Goal: Information Seeking & Learning: Check status

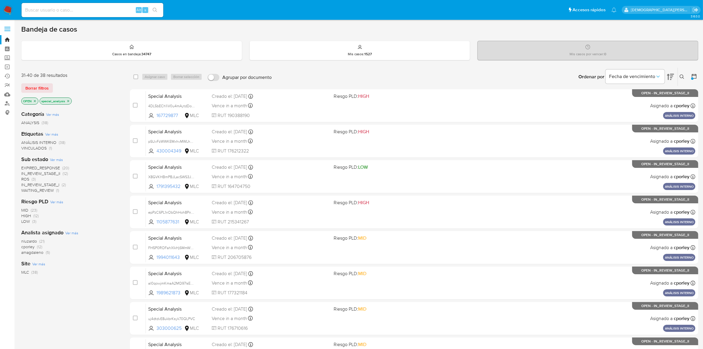
click at [67, 101] on icon "close-filter" at bounding box center [68, 101] width 4 height 4
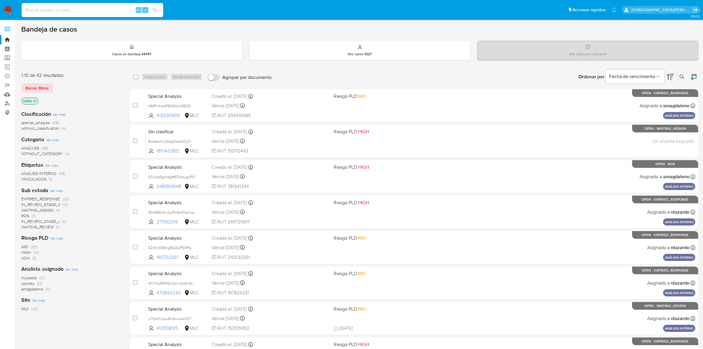
click at [692, 75] on icon at bounding box center [694, 76] width 5 height 5
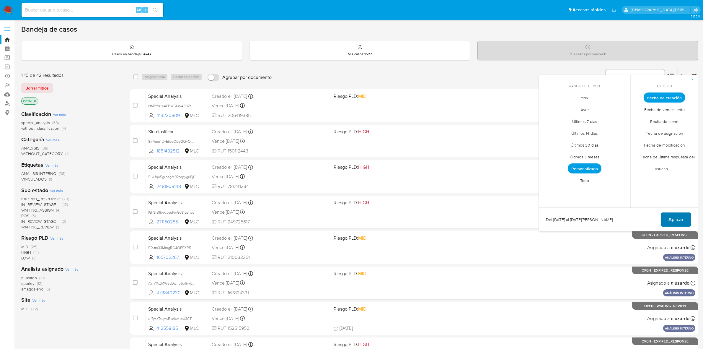
click at [676, 216] on span "Aplicar" at bounding box center [676, 219] width 15 height 13
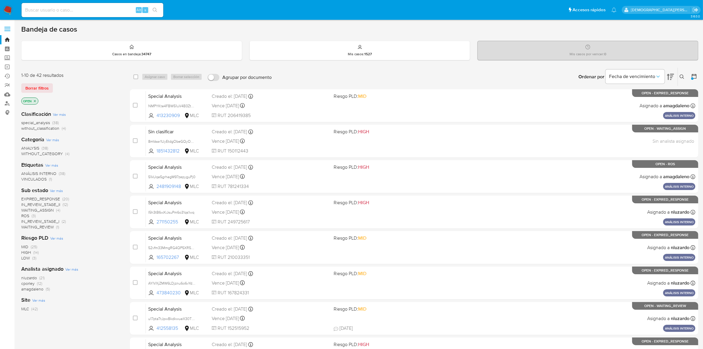
click at [33, 99] on icon "close-filter" at bounding box center [35, 101] width 4 height 4
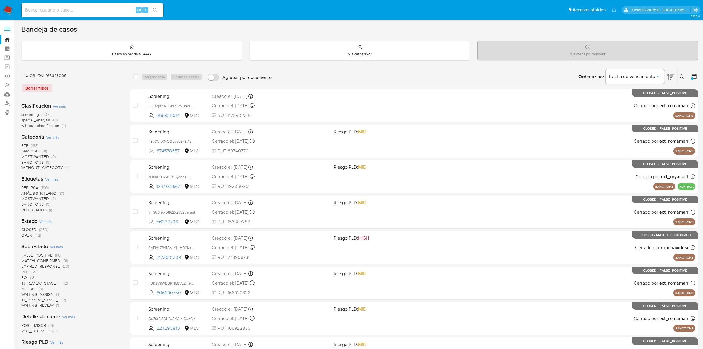
click at [25, 235] on span "OPEN" at bounding box center [26, 235] width 11 height 6
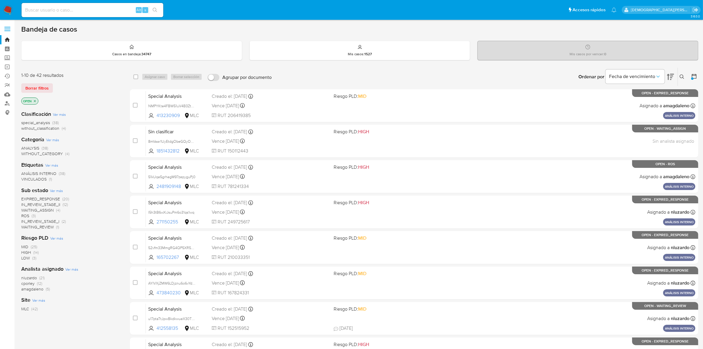
click at [670, 74] on icon at bounding box center [670, 76] width 7 height 7
click at [51, 205] on span "IN_REVIEW_STAGE_II" at bounding box center [40, 204] width 39 height 6
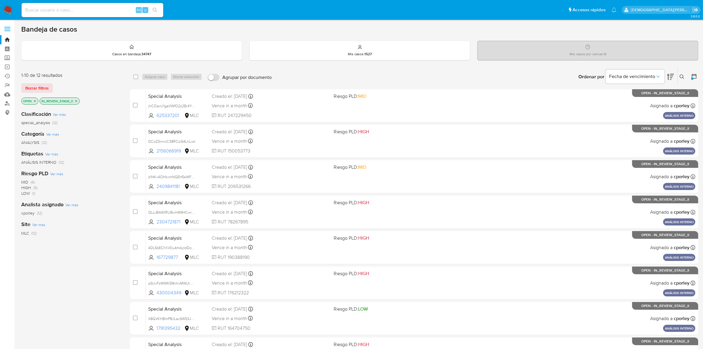
click at [669, 74] on icon at bounding box center [670, 77] width 7 height 6
click at [79, 101] on p "IN_REVIEW_STAGE_II" at bounding box center [60, 101] width 40 height 6
click at [76, 101] on icon "close-filter" at bounding box center [76, 101] width 2 height 2
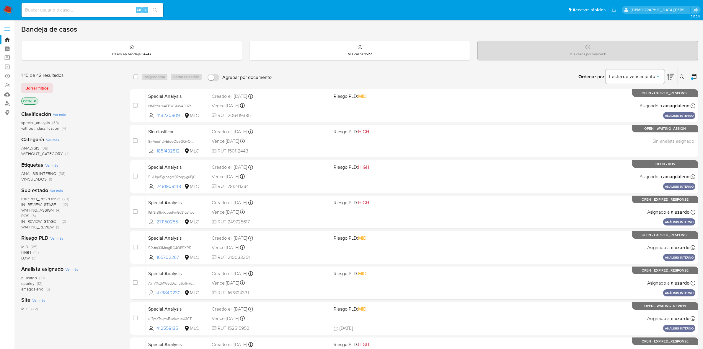
click at [36, 101] on icon "close-filter" at bounding box center [35, 101] width 4 height 4
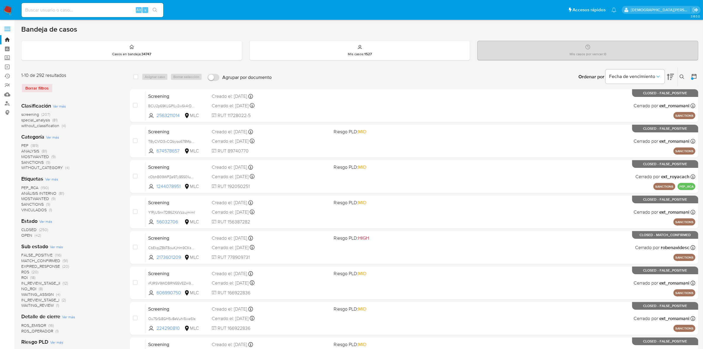
click at [25, 229] on span "CLOSED" at bounding box center [28, 229] width 15 height 6
click at [670, 77] on icon at bounding box center [670, 77] width 7 height 6
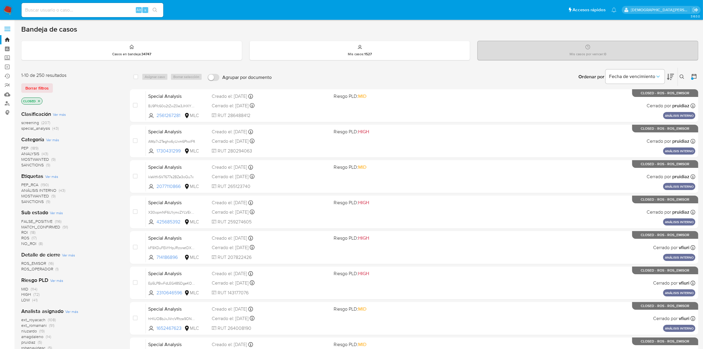
click at [669, 78] on icon at bounding box center [670, 76] width 7 height 7
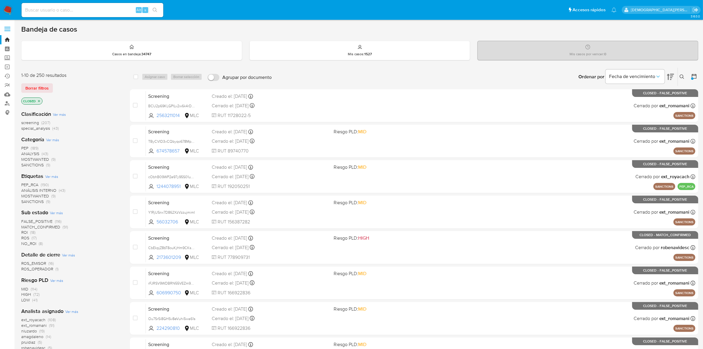
click at [692, 77] on icon at bounding box center [694, 76] width 5 height 5
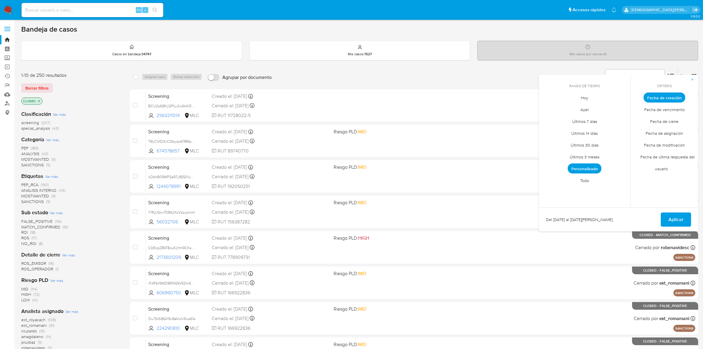
click at [594, 171] on span "Personalizado" at bounding box center [585, 168] width 34 height 10
click at [619, 142] on button "13" at bounding box center [619, 141] width 9 height 9
click at [571, 156] on button "16" at bounding box center [572, 153] width 9 height 9
click at [668, 214] on button "Aplicar" at bounding box center [676, 219] width 30 height 14
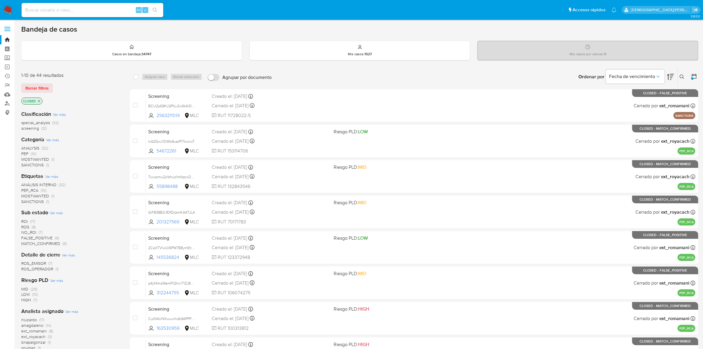
click at [39, 100] on icon "close-filter" at bounding box center [39, 101] width 4 height 4
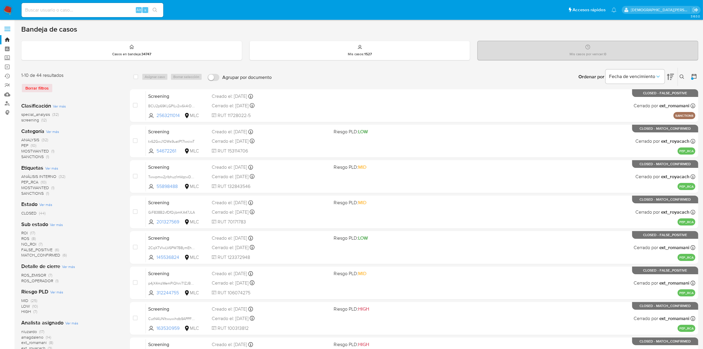
click at [44, 115] on span "special_analysis" at bounding box center [35, 114] width 29 height 6
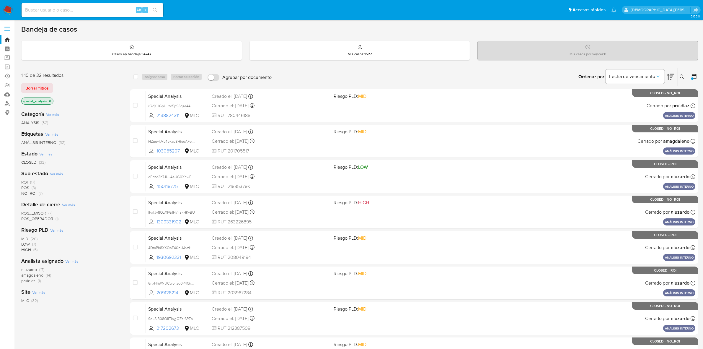
click at [670, 74] on icon at bounding box center [670, 76] width 7 height 7
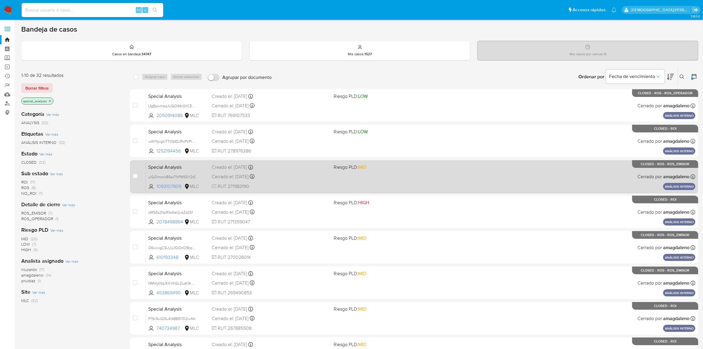
click at [313, 183] on span "RUT 271983190" at bounding box center [271, 186] width 118 height 6
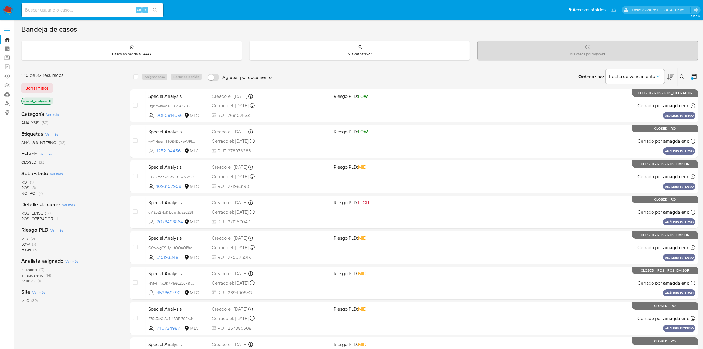
click at [694, 76] on icon at bounding box center [694, 76] width 6 height 6
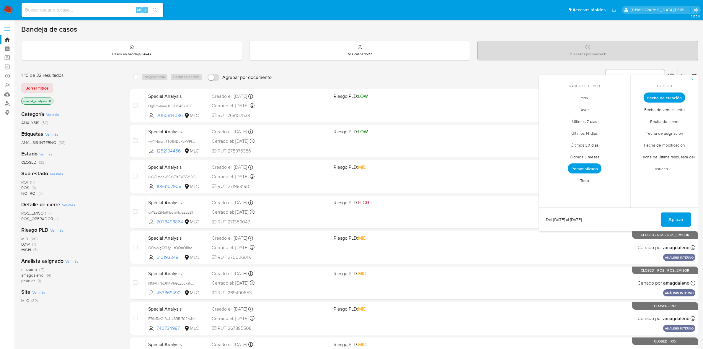
click at [573, 170] on span "Personalizado" at bounding box center [585, 168] width 34 height 10
click at [621, 105] on icon "Mes siguiente" at bounding box center [621, 108] width 7 height 7
click at [621, 108] on icon "Mes siguiente" at bounding box center [621, 108] width 7 height 7
click at [620, 140] on button "12" at bounding box center [619, 141] width 9 height 9
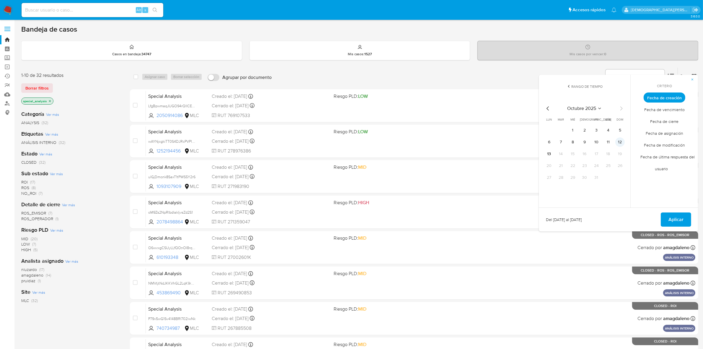
click at [620, 140] on button "12" at bounding box center [619, 141] width 9 height 9
click at [665, 216] on button "Aplicar" at bounding box center [676, 219] width 30 height 14
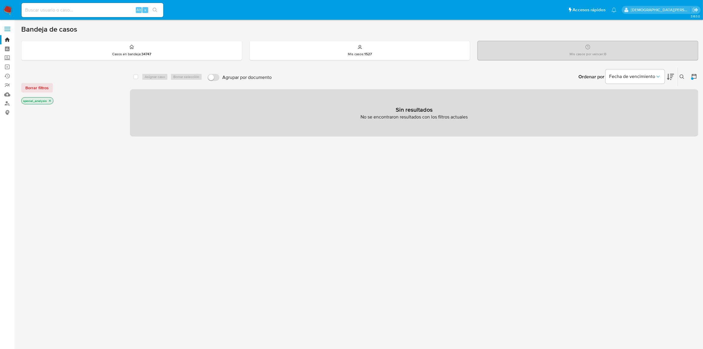
click at [49, 100] on icon "close-filter" at bounding box center [50, 101] width 4 height 4
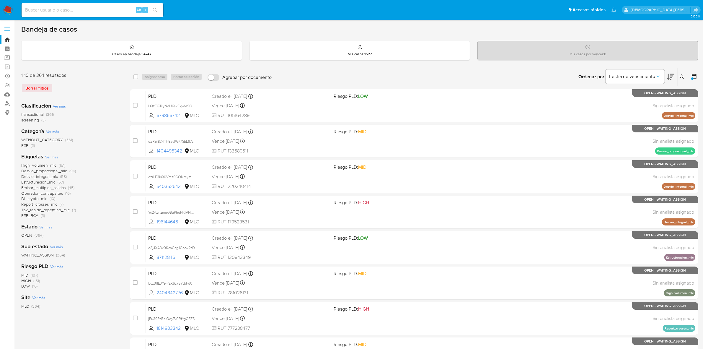
click at [693, 76] on icon at bounding box center [694, 76] width 6 height 6
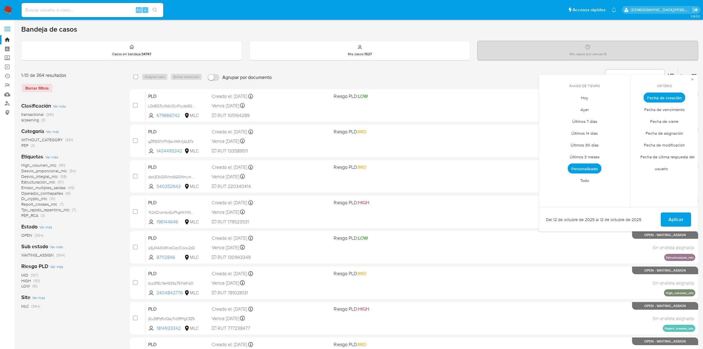
click at [581, 167] on span "Personalizado" at bounding box center [585, 168] width 34 height 10
click at [596, 142] on button "10" at bounding box center [596, 141] width 9 height 9
click at [674, 219] on span "Aplicar" at bounding box center [676, 219] width 15 height 13
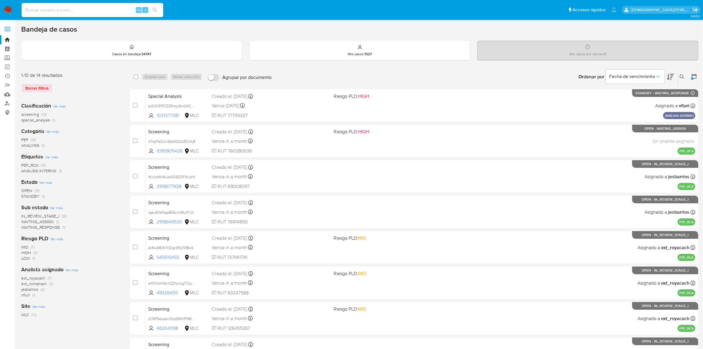
click at [29, 113] on span "screening" at bounding box center [30, 114] width 18 height 6
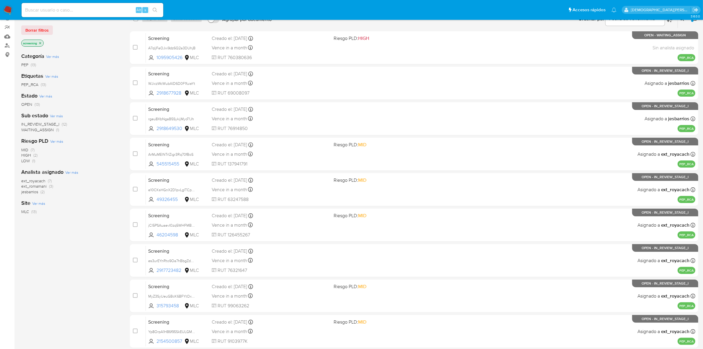
scroll to position [138, 0]
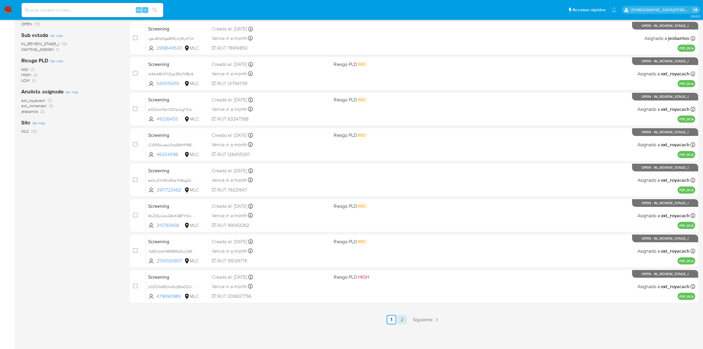
click at [404, 319] on link "2" at bounding box center [401, 319] width 9 height 9
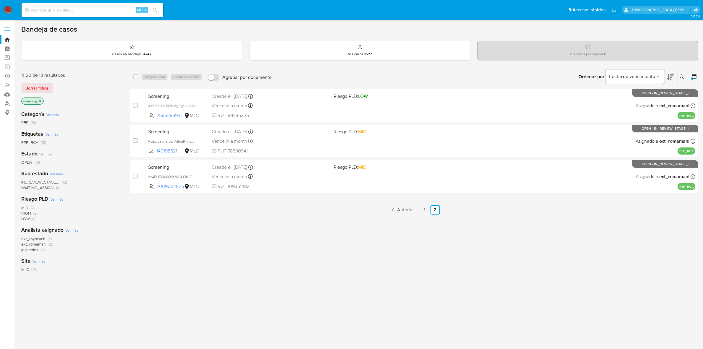
click at [694, 75] on icon at bounding box center [694, 76] width 6 height 6
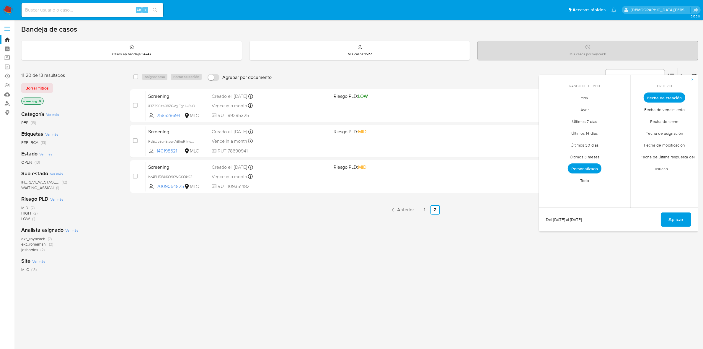
click at [589, 168] on span "Personalizado" at bounding box center [585, 168] width 34 height 10
click at [548, 153] on button "13" at bounding box center [548, 153] width 9 height 9
click at [672, 221] on span "Aplicar" at bounding box center [676, 219] width 15 height 13
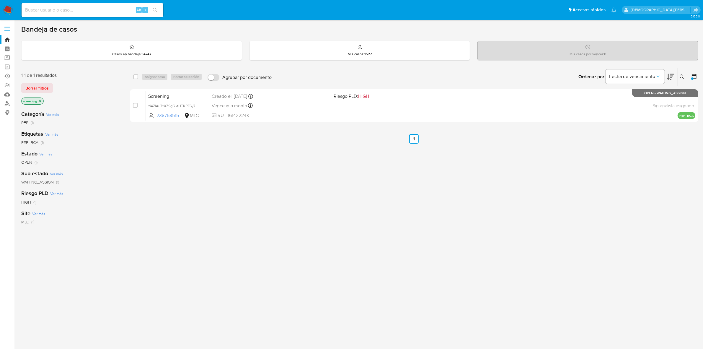
click at [40, 100] on icon "close-filter" at bounding box center [40, 101] width 4 height 4
click at [693, 75] on icon at bounding box center [694, 76] width 5 height 5
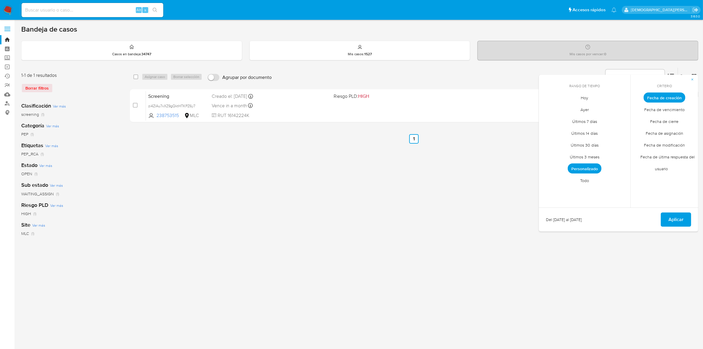
click at [588, 177] on span "Todo" at bounding box center [584, 181] width 21 height 12
click at [692, 79] on icon "button" at bounding box center [693, 80] width 2 height 2
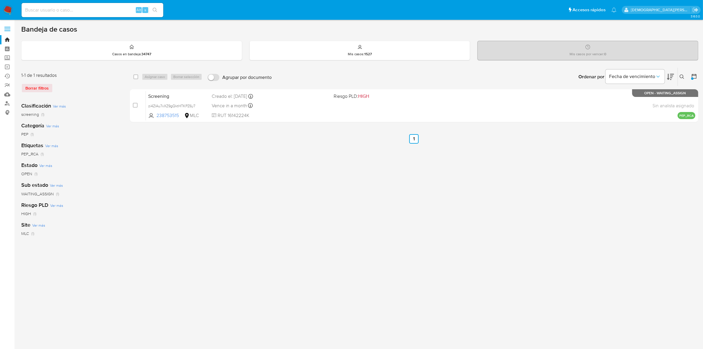
click at [397, 197] on div "select-all-cases-checkbox Asignar caso Borrar selección Agrupar por documento O…" at bounding box center [414, 196] width 568 height 259
click at [693, 77] on icon at bounding box center [694, 76] width 6 height 6
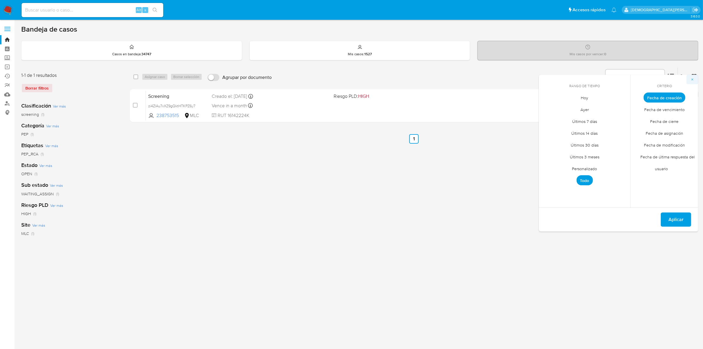
click at [694, 81] on icon "button" at bounding box center [693, 80] width 4 height 4
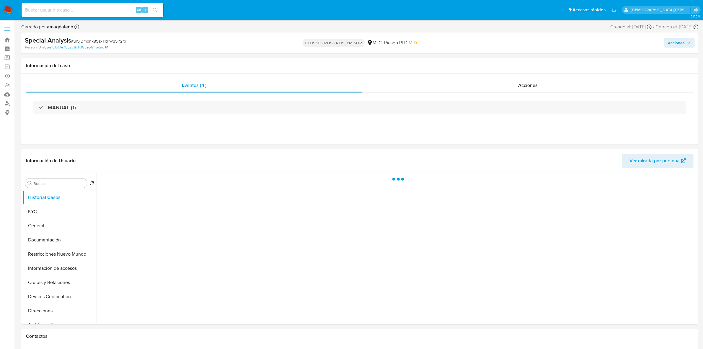
select select "10"
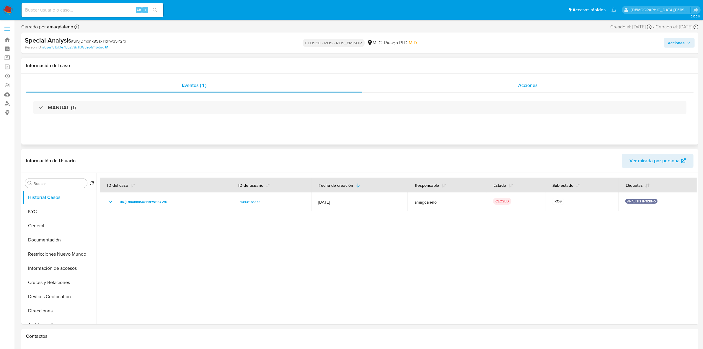
click at [501, 83] on div "Acciones" at bounding box center [527, 85] width 331 height 14
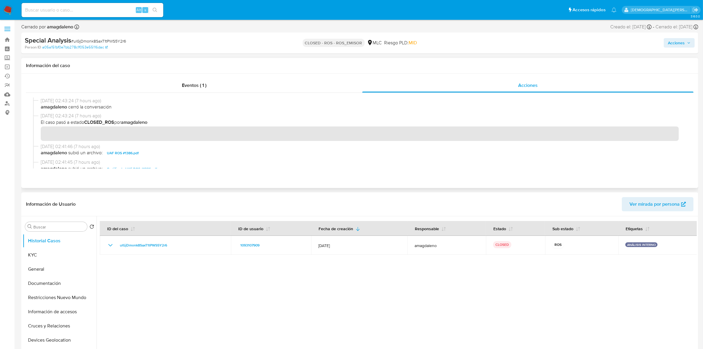
scroll to position [37, 0]
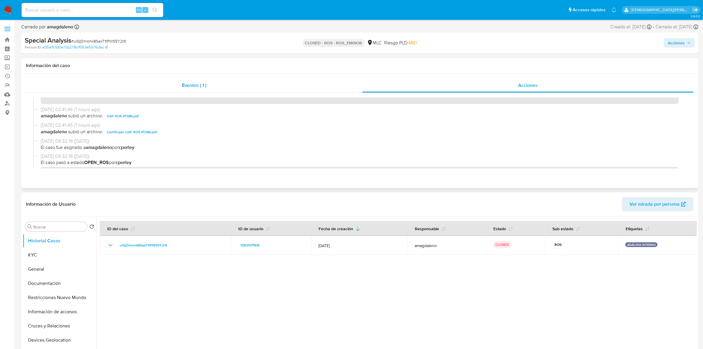
click at [190, 83] on span "Eventos ( 1 )" at bounding box center [194, 85] width 25 height 7
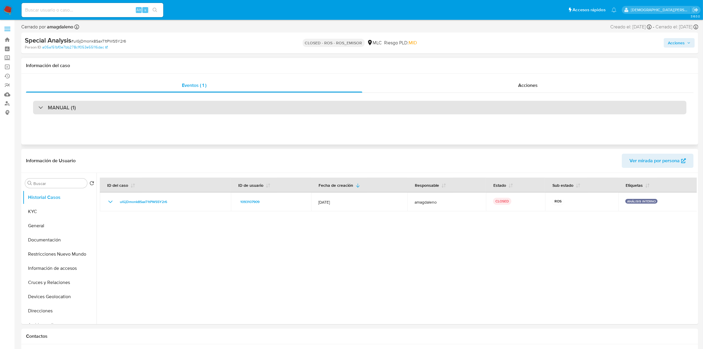
click at [152, 111] on div "MANUAL (1)" at bounding box center [359, 108] width 653 height 14
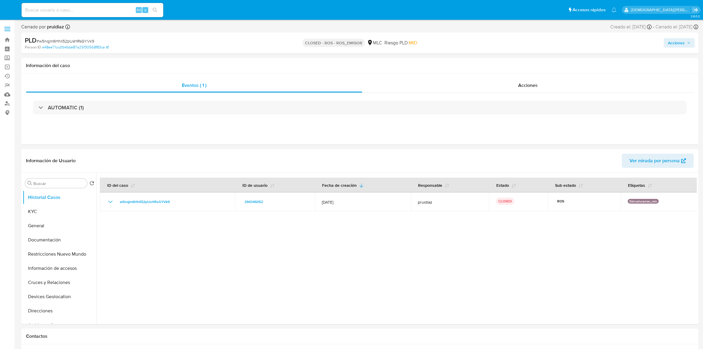
select select "10"
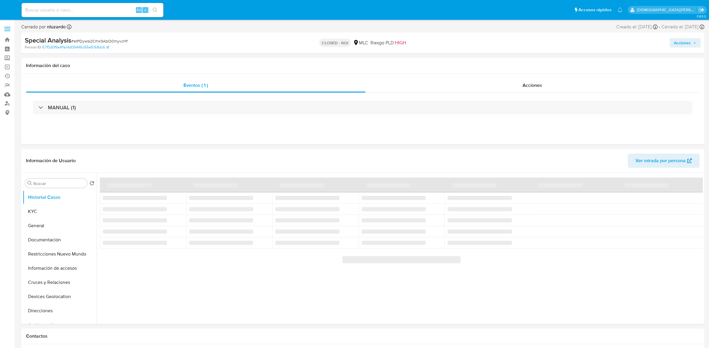
select select "10"
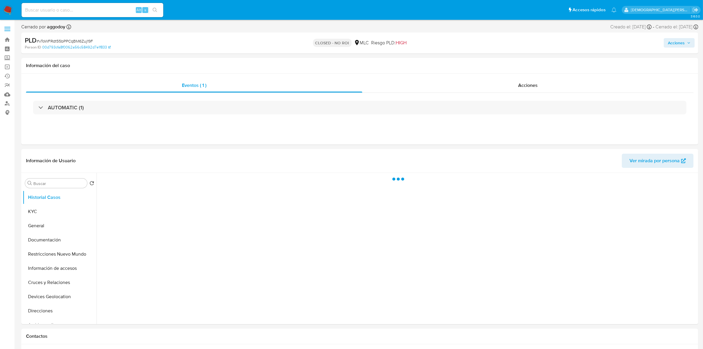
select select "10"
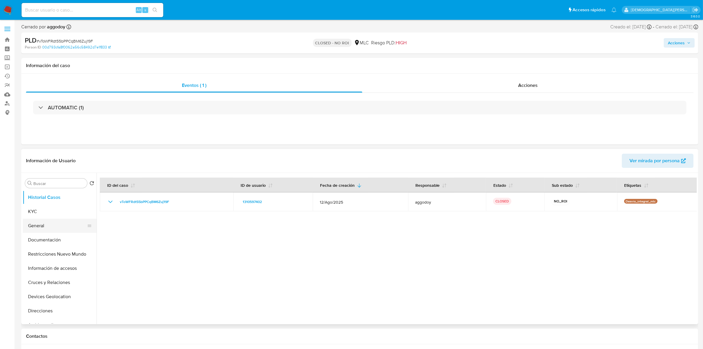
click at [61, 226] on button "General" at bounding box center [57, 226] width 69 height 14
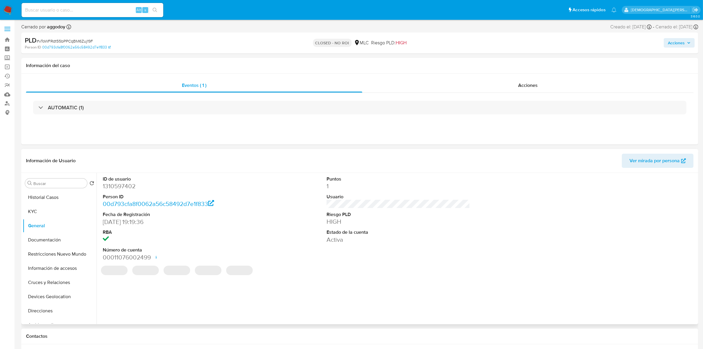
click at [122, 186] on dd "1310597402" at bounding box center [175, 186] width 144 height 8
copy dd "1310597402"
drag, startPoint x: 144, startPoint y: 291, endPoint x: 115, endPoint y: 318, distance: 40.1
click at [115, 318] on div "ID de usuario 1310597402 Person ID 00d793cfa8f0062a56c58492d7e1f833 Fecha de Re…" at bounding box center [397, 248] width 600 height 151
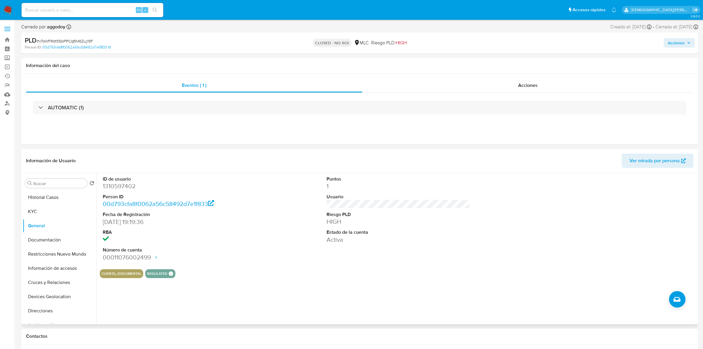
click at [121, 189] on dd "1310597402" at bounding box center [175, 186] width 144 height 8
copy dd "1310597402"
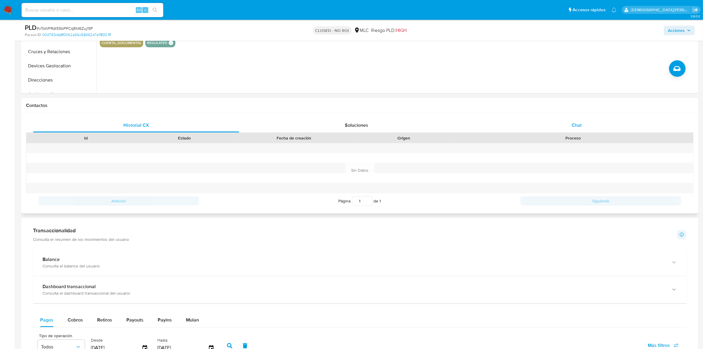
scroll to position [148, 0]
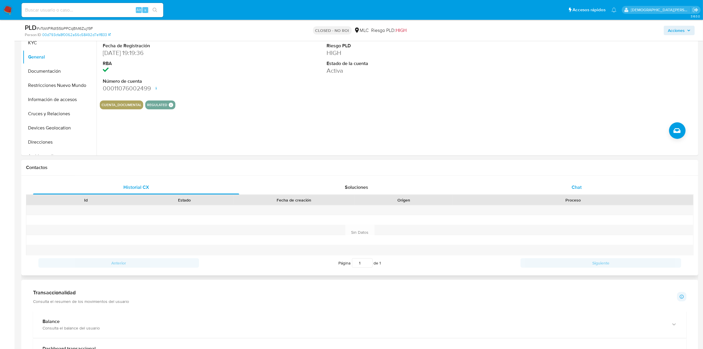
click at [554, 182] on div "Chat" at bounding box center [577, 187] width 206 height 14
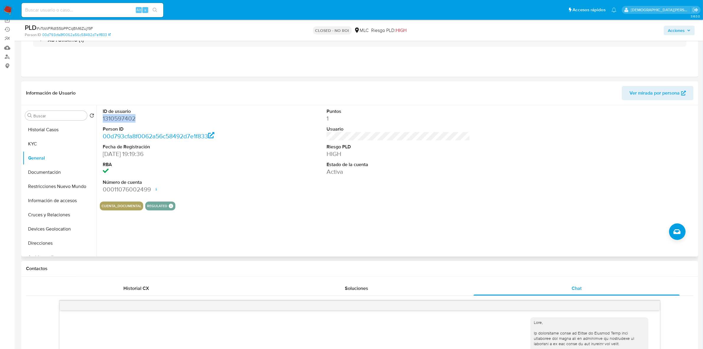
scroll to position [0, 0]
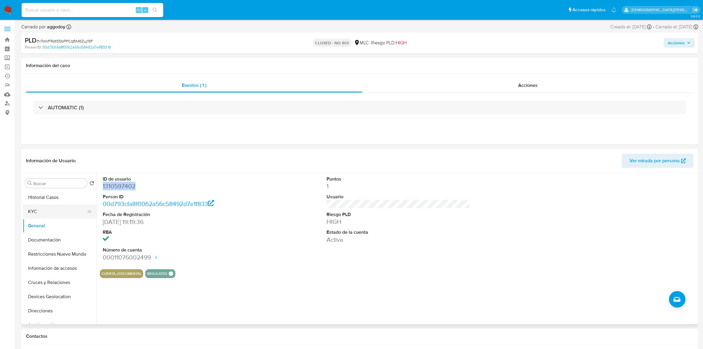
click at [56, 216] on button "KYC" at bounding box center [57, 211] width 69 height 14
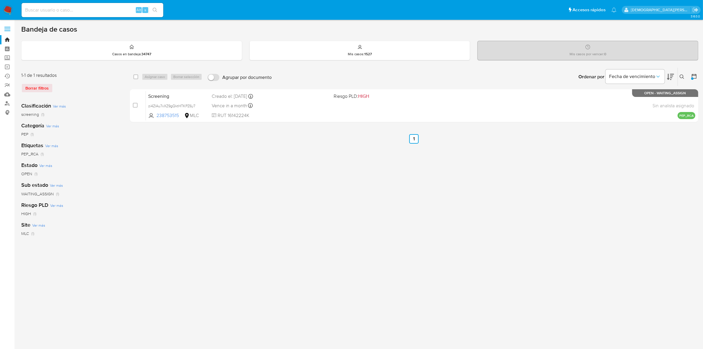
click at [693, 73] on icon at bounding box center [694, 76] width 6 height 6
click at [693, 74] on icon at bounding box center [694, 76] width 5 height 5
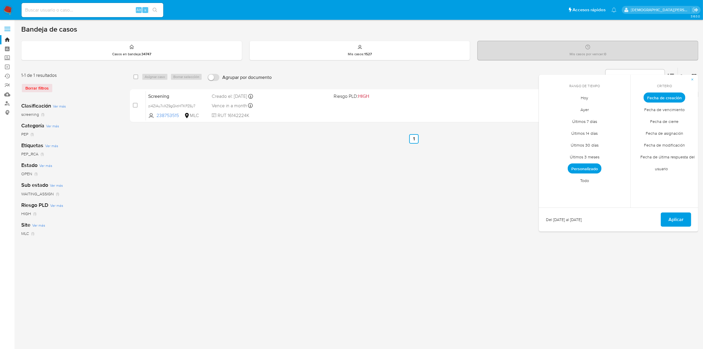
click at [594, 166] on span "Personalizado" at bounding box center [585, 168] width 34 height 10
click at [546, 108] on icon "Mes anterior" at bounding box center [547, 108] width 7 height 7
click at [547, 107] on icon "Mes anterior" at bounding box center [547, 108] width 7 height 7
click at [619, 108] on icon "Mes siguiente" at bounding box center [621, 108] width 7 height 7
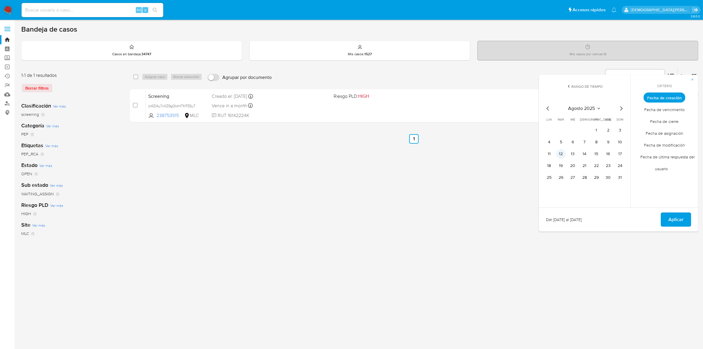
click at [562, 152] on button "12" at bounding box center [560, 153] width 9 height 9
click at [672, 220] on span "Aplicar" at bounding box center [676, 219] width 15 height 13
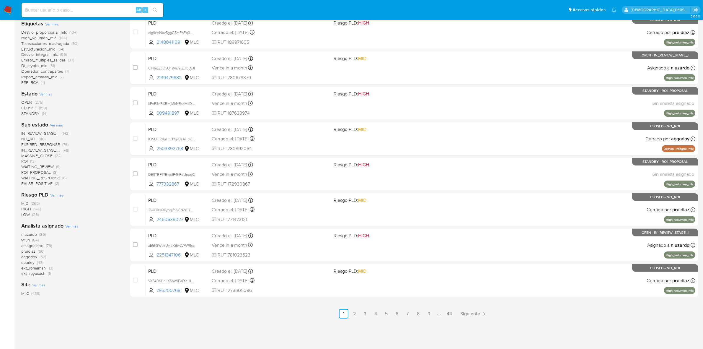
scroll to position [33, 0]
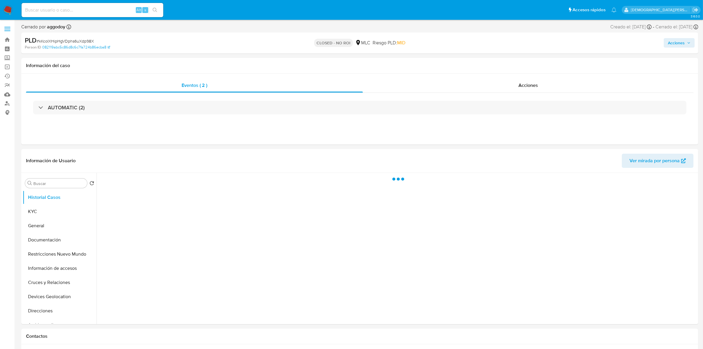
select select "10"
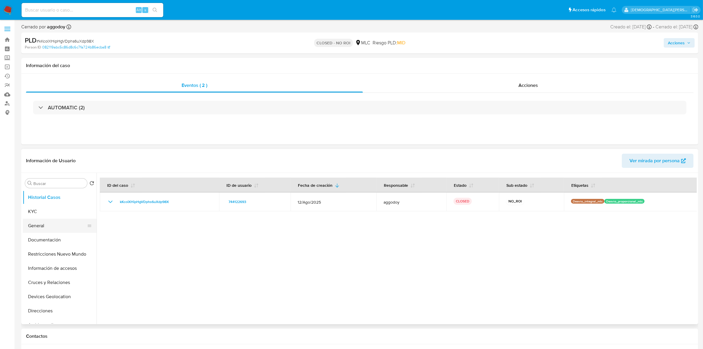
click at [40, 224] on button "General" at bounding box center [57, 226] width 69 height 14
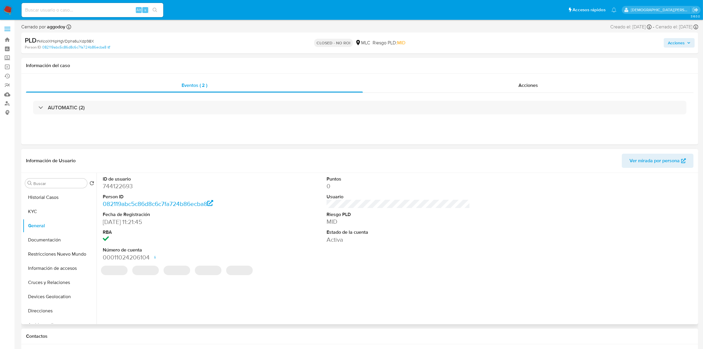
click at [126, 187] on dd "744122693" at bounding box center [175, 186] width 144 height 8
copy dd "744122693"
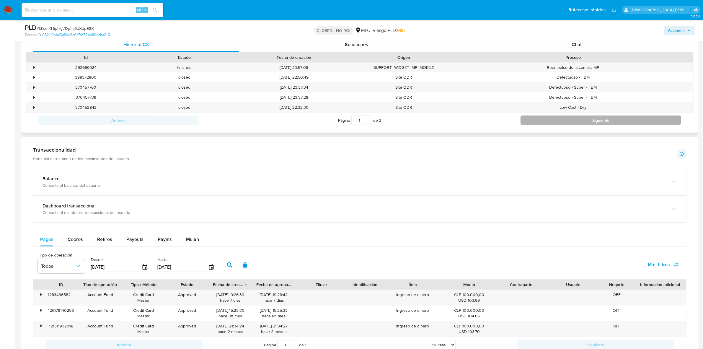
scroll to position [233, 0]
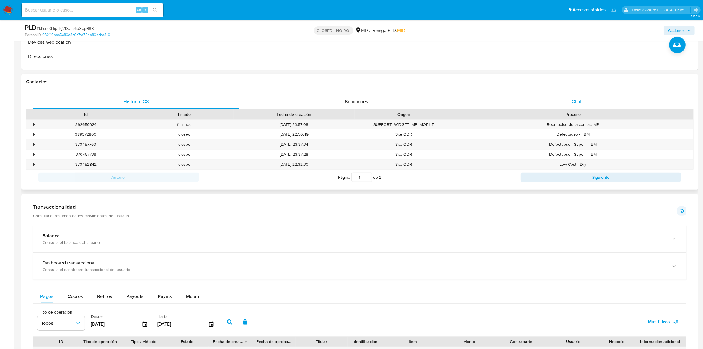
click at [578, 101] on span "Chat" at bounding box center [577, 101] width 10 height 7
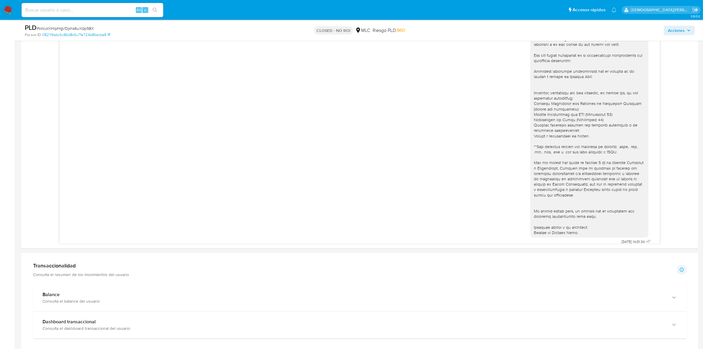
scroll to position [0, 0]
